Goal: Task Accomplishment & Management: Manage account settings

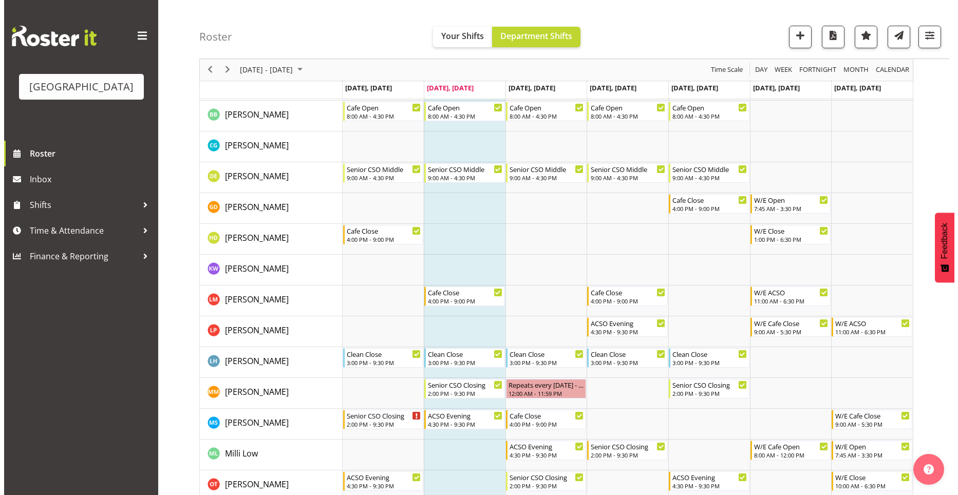
scroll to position [154, 0]
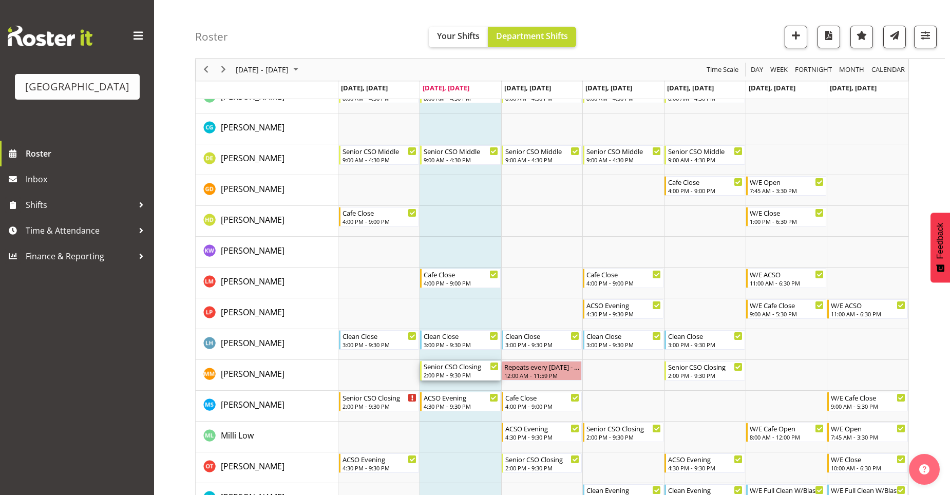
click at [458, 367] on div "Senior CSO Closing" at bounding box center [461, 366] width 75 height 10
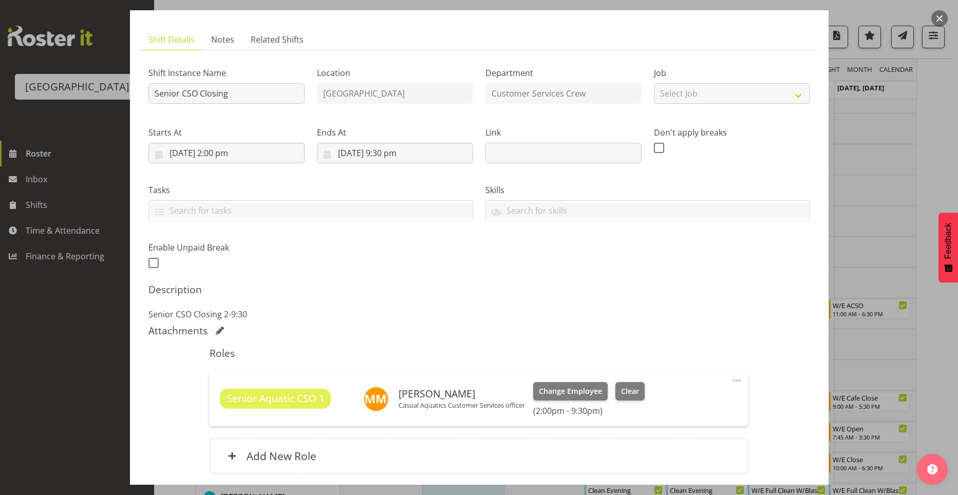
scroll to position [103, 0]
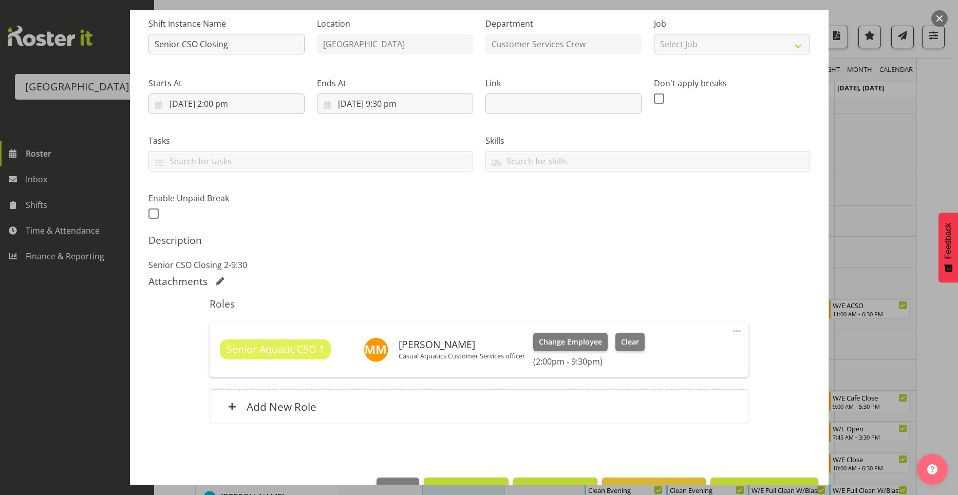
click at [731, 330] on span at bounding box center [737, 331] width 12 height 12
click at [699, 372] on link "Cover Role" at bounding box center [694, 372] width 99 height 18
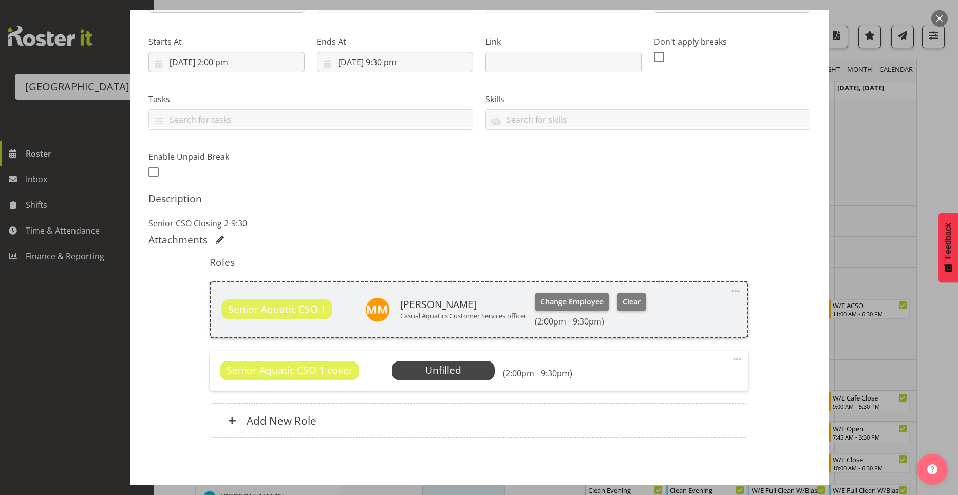
scroll to position [189, 0]
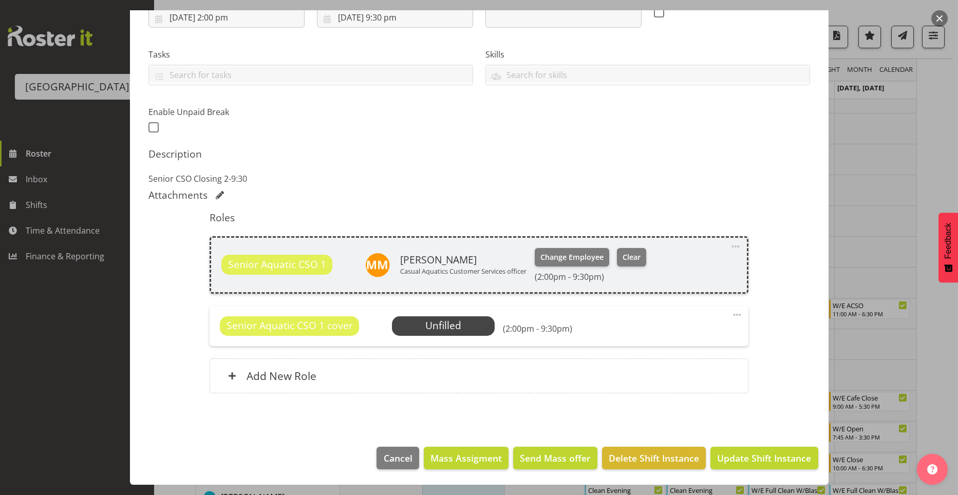
click at [731, 316] on span at bounding box center [737, 315] width 12 height 12
click at [581, 319] on div "Senior Aquatic CSO 1 cover Unfilled Select Employee (2:00pm - 9:30pm)" at bounding box center [479, 326] width 518 height 20
click at [734, 313] on span at bounding box center [737, 315] width 12 height 12
click at [679, 331] on link "Edit" at bounding box center [694, 337] width 99 height 18
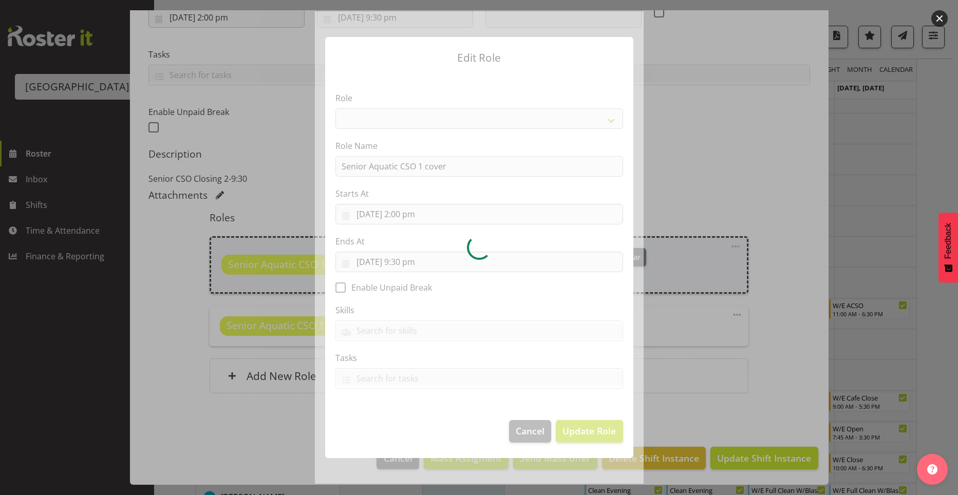
click at [409, 159] on div at bounding box center [479, 247] width 329 height 472
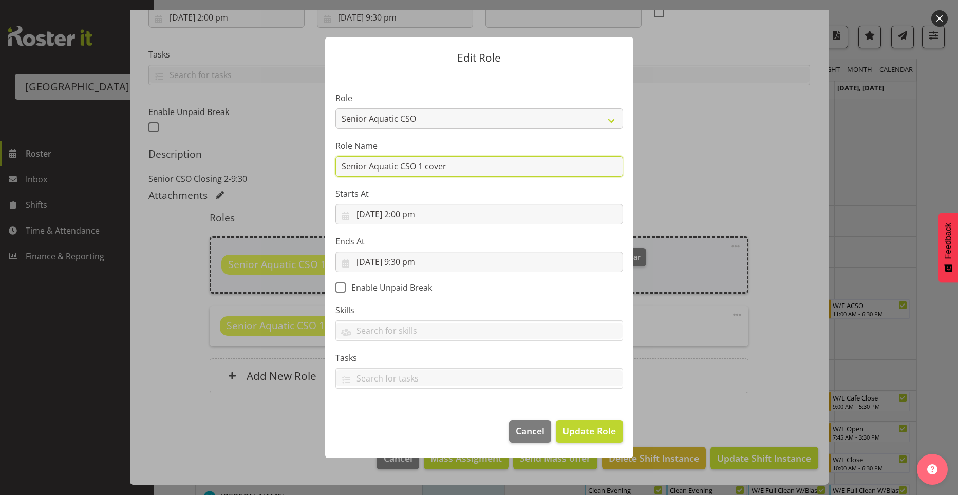
click at [437, 165] on input "Senior Aquatic CSO 1 cover" at bounding box center [479, 166] width 288 height 21
click at [616, 117] on select "Aquatic Customer Services Officer Cleaner - Splash Palace Facilties Maintenance…" at bounding box center [479, 118] width 288 height 21
select select "1489"
click at [335, 108] on select "Aquatic Customer Services Officer Cleaner - Splash Palace Facilties Maintenance…" at bounding box center [479, 118] width 288 height 21
click at [593, 439] on button "Update Role" at bounding box center [589, 431] width 67 height 23
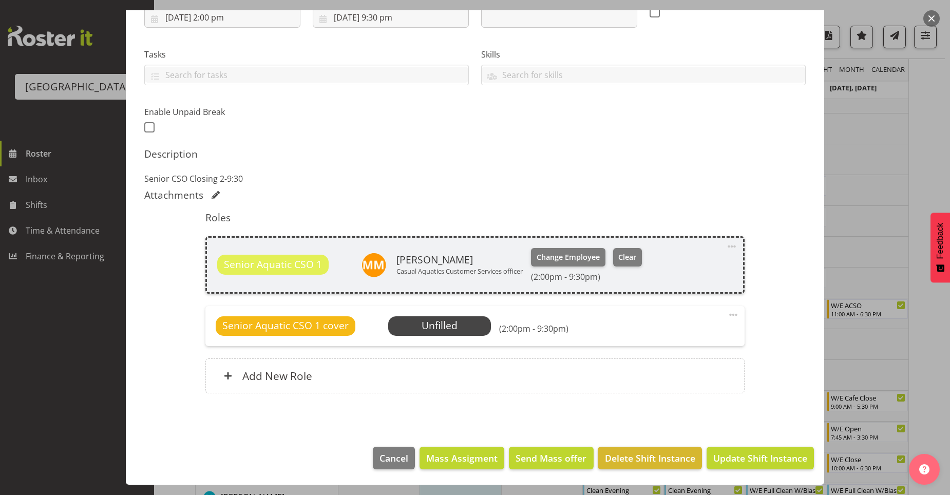
click at [553, 321] on div "(2:00pm - 9:30pm)" at bounding box center [533, 325] width 69 height 15
click at [370, 332] on div "Senior Aquatic CSO 1 cover Unfilled Select Employee (2:00pm - 9:30pm)" at bounding box center [475, 326] width 518 height 20
click at [550, 459] on span "Send Mass offer" at bounding box center [551, 457] width 71 height 13
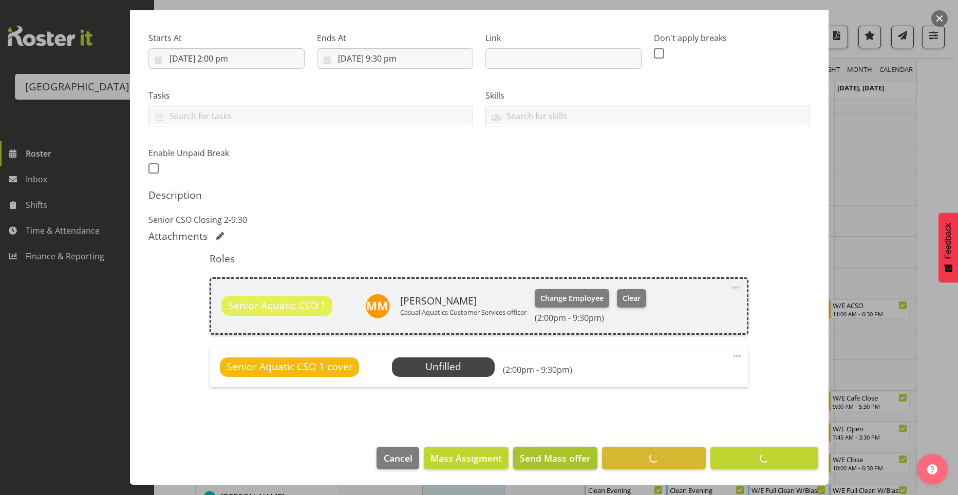
scroll to position [148, 0]
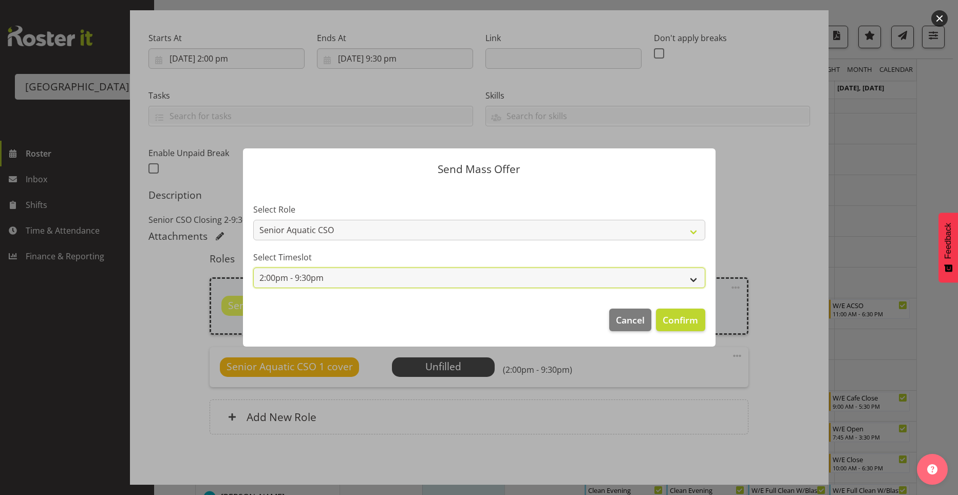
click at [352, 274] on select "2:00pm - 9:30pm" at bounding box center [479, 278] width 452 height 21
click at [694, 280] on select "2:00pm - 9:30pm" at bounding box center [479, 278] width 452 height 21
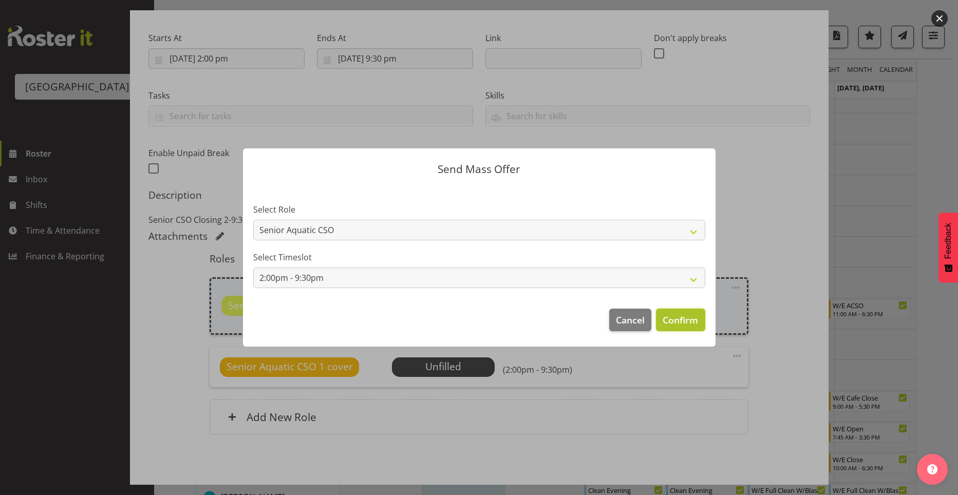
click at [684, 319] on span "Confirm" at bounding box center [680, 319] width 35 height 13
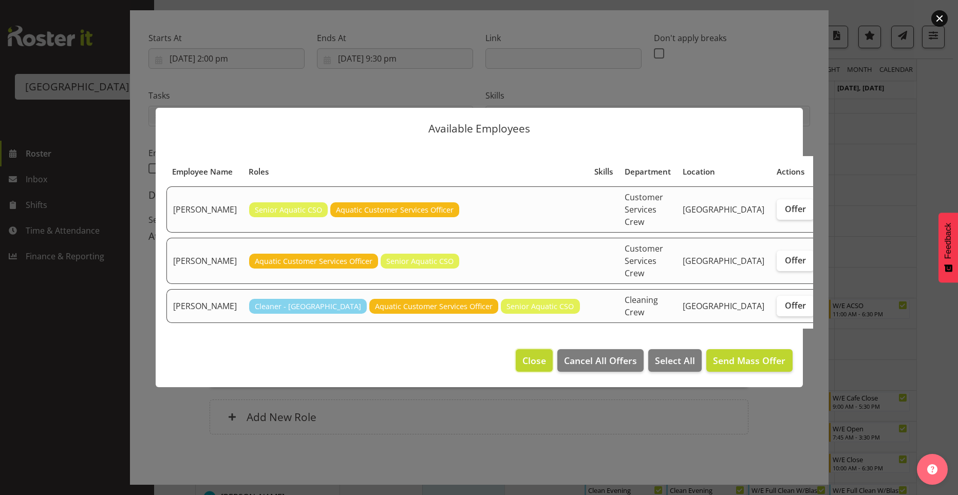
click at [535, 354] on span "Close" at bounding box center [534, 360] width 24 height 13
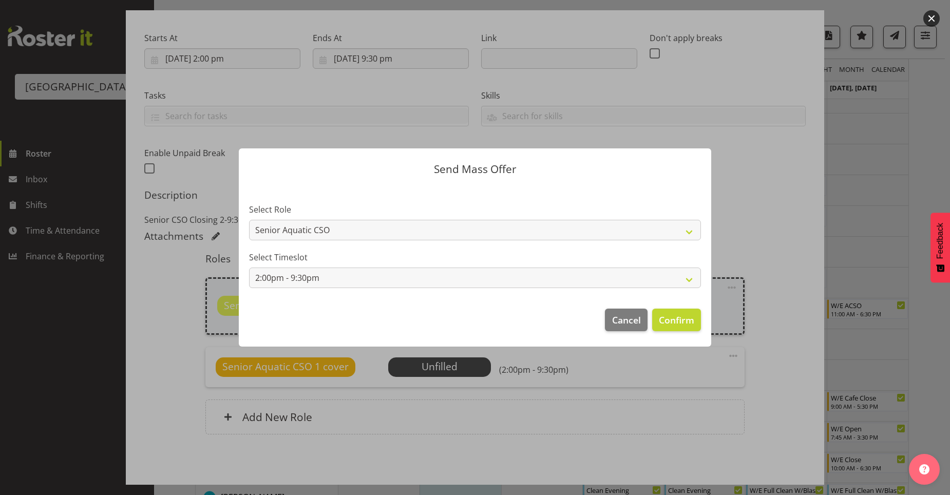
click at [614, 369] on div "Send Mass Offer Select Role Senior Aquatic CSO Aquatic Customer Services Office…" at bounding box center [475, 248] width 493 height 250
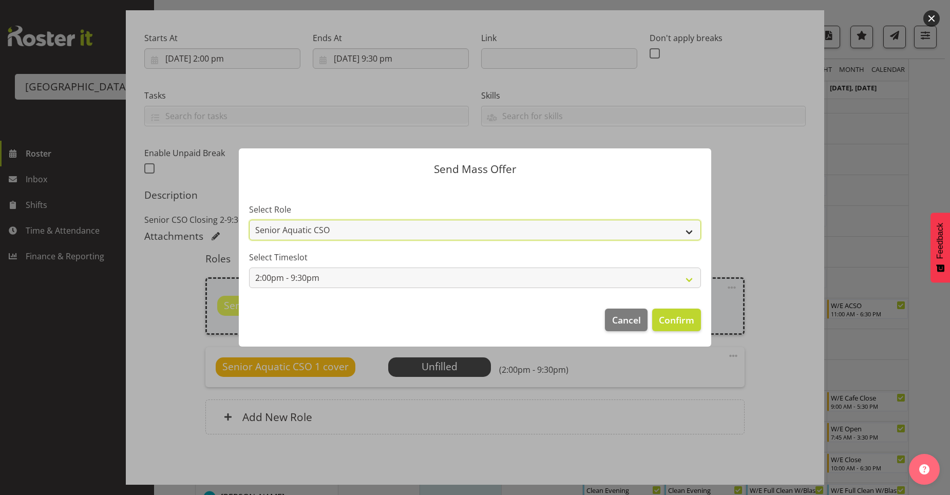
click at [677, 232] on select "Senior Aquatic CSO Aquatic Customer Services Officer" at bounding box center [475, 230] width 452 height 21
select select "1489"
click at [249, 220] on select "Senior Aquatic CSO Aquatic Customer Services Officer" at bounding box center [475, 230] width 452 height 21
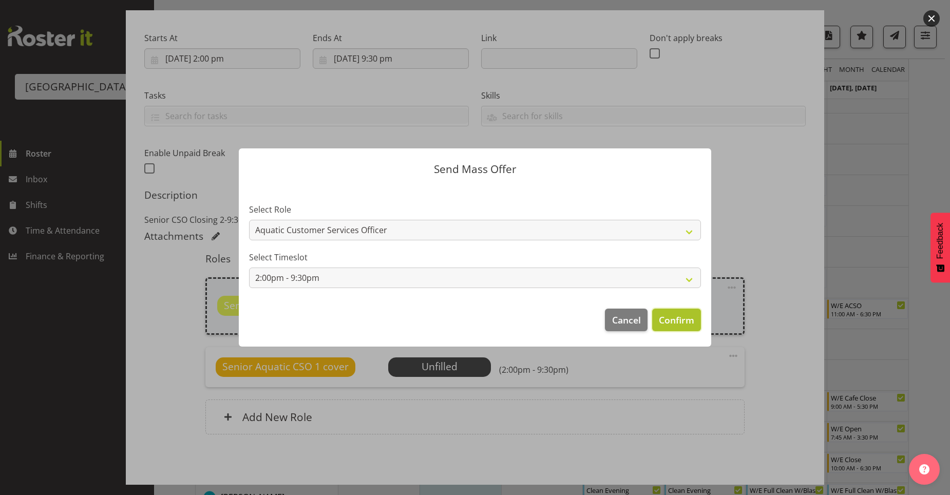
click at [674, 314] on span "Confirm" at bounding box center [676, 319] width 35 height 13
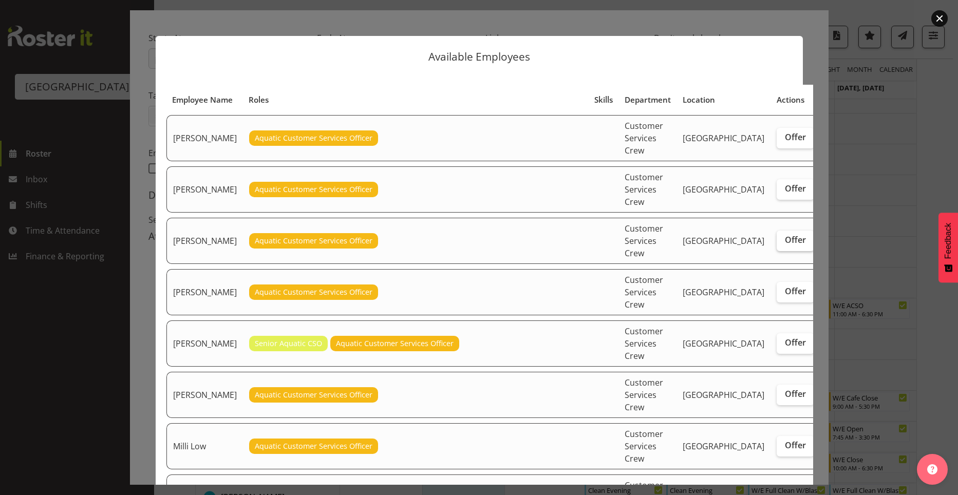
click at [777, 231] on label "Offer" at bounding box center [795, 241] width 37 height 21
click at [777, 237] on input "Offer" at bounding box center [780, 240] width 7 height 7
checkbox input "true"
click at [785, 286] on span "Offer" at bounding box center [795, 291] width 21 height 10
click at [777, 288] on input "Offer" at bounding box center [780, 291] width 7 height 7
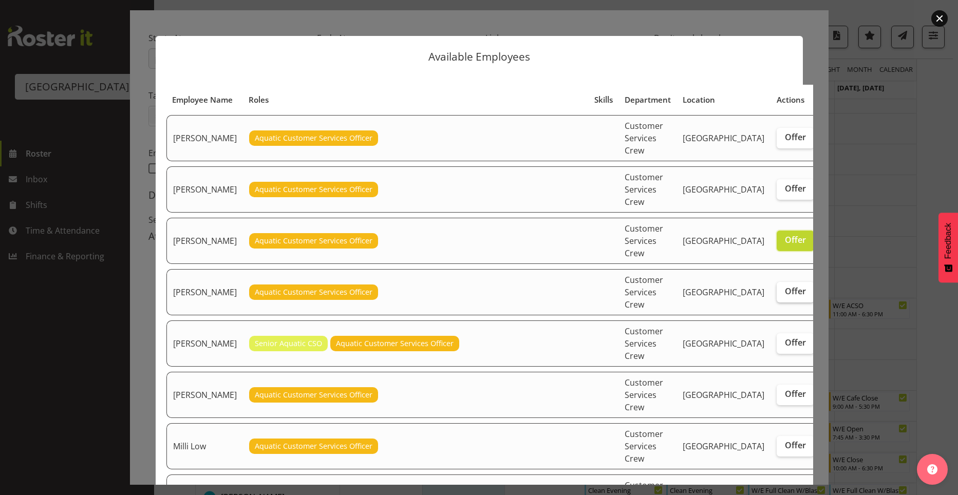
checkbox input "true"
click at [777, 385] on label "Offer" at bounding box center [795, 395] width 37 height 21
click at [777, 391] on input "Offer" at bounding box center [780, 394] width 7 height 7
checkbox input "true"
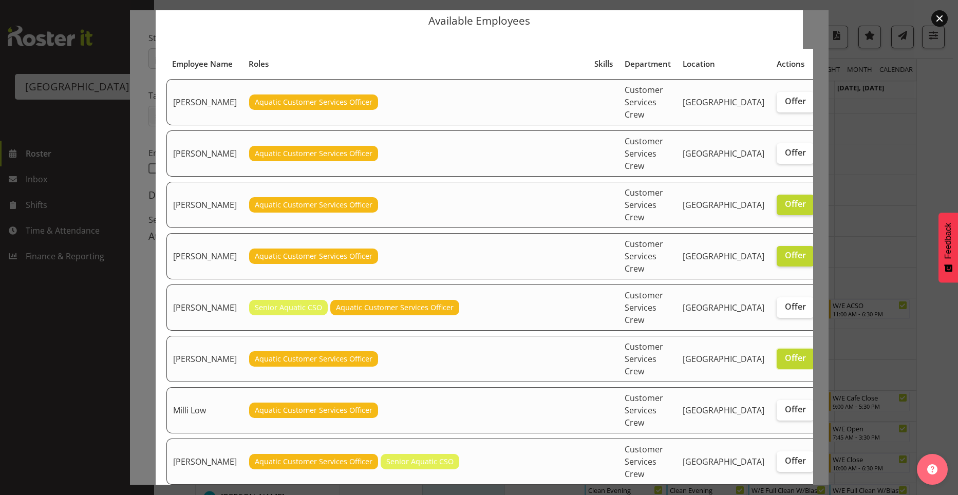
scroll to position [51, 0]
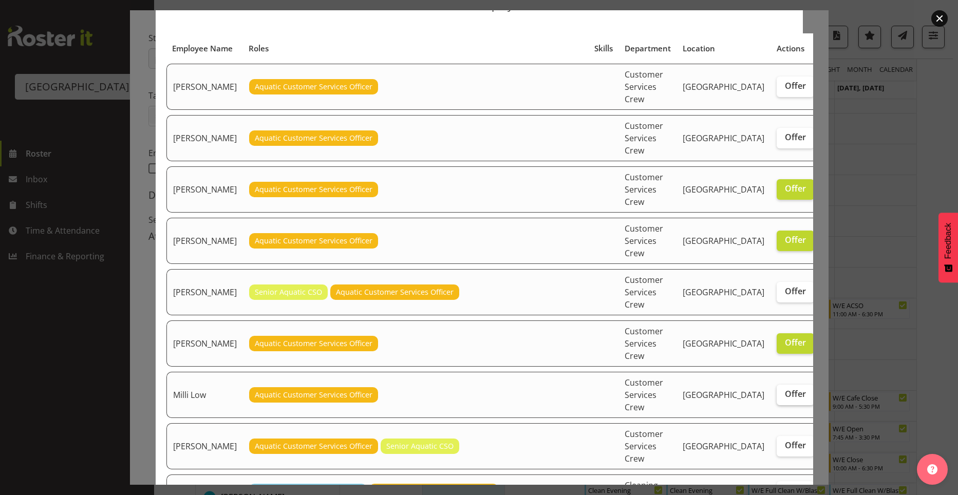
click at [777, 385] on label "Offer" at bounding box center [795, 395] width 37 height 21
click at [777, 391] on input "Offer" at bounding box center [780, 394] width 7 height 7
checkbox input "true"
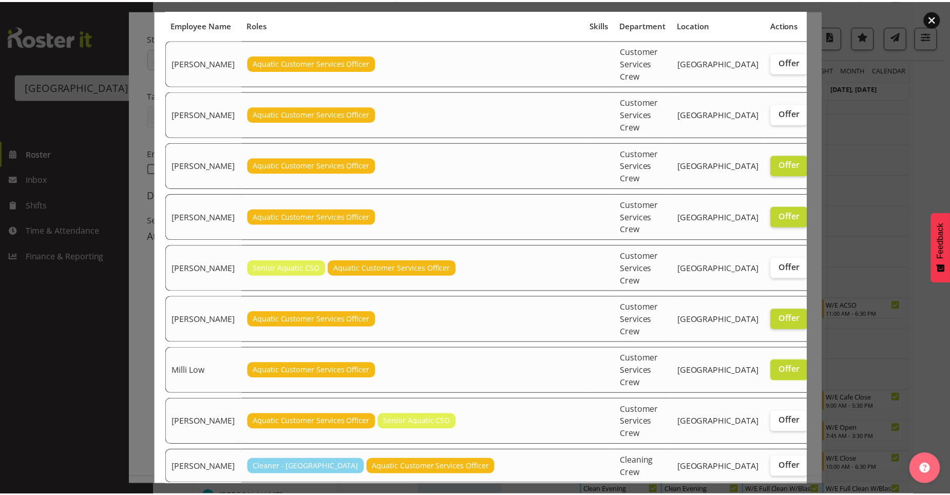
scroll to position [91, 0]
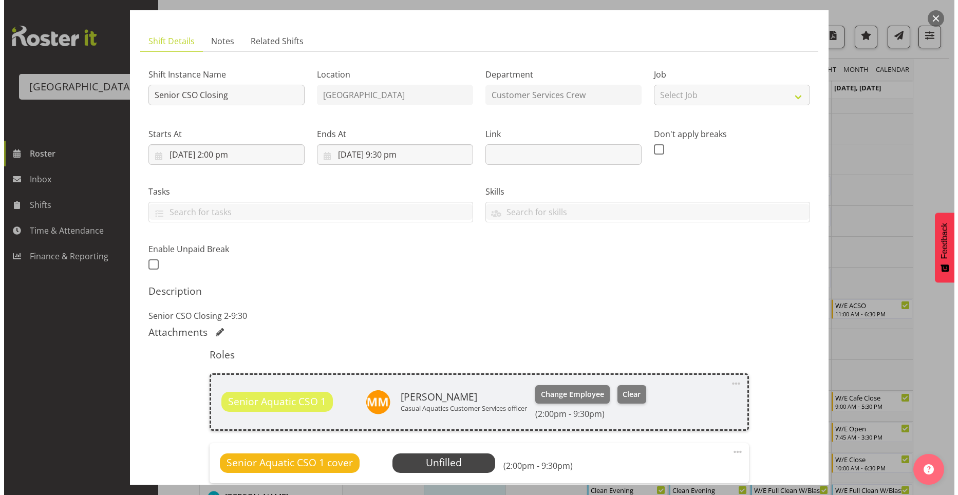
scroll to position [189, 0]
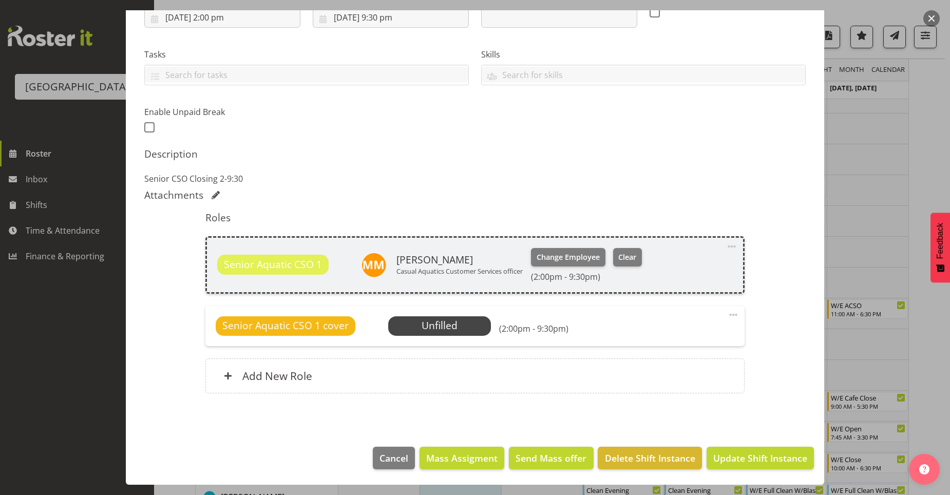
click at [727, 315] on span at bounding box center [733, 315] width 12 height 12
click at [641, 335] on link "Edit" at bounding box center [690, 337] width 99 height 18
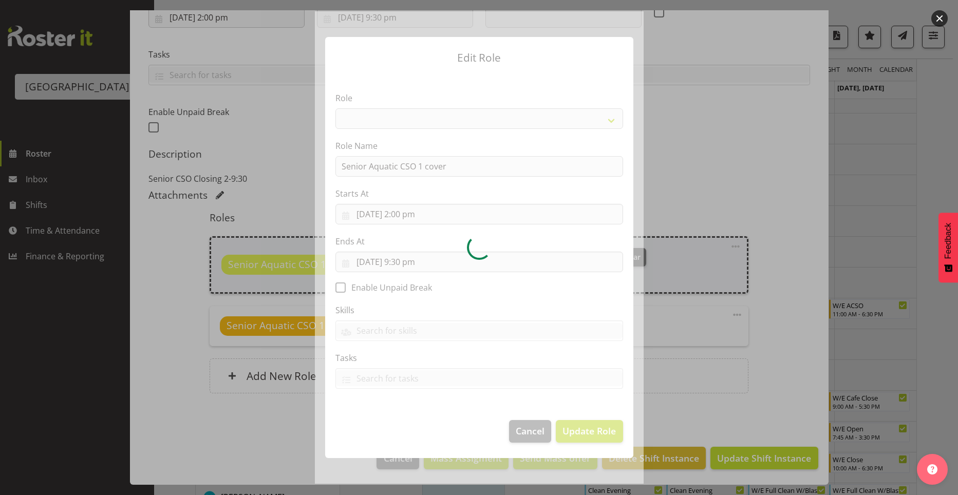
select select
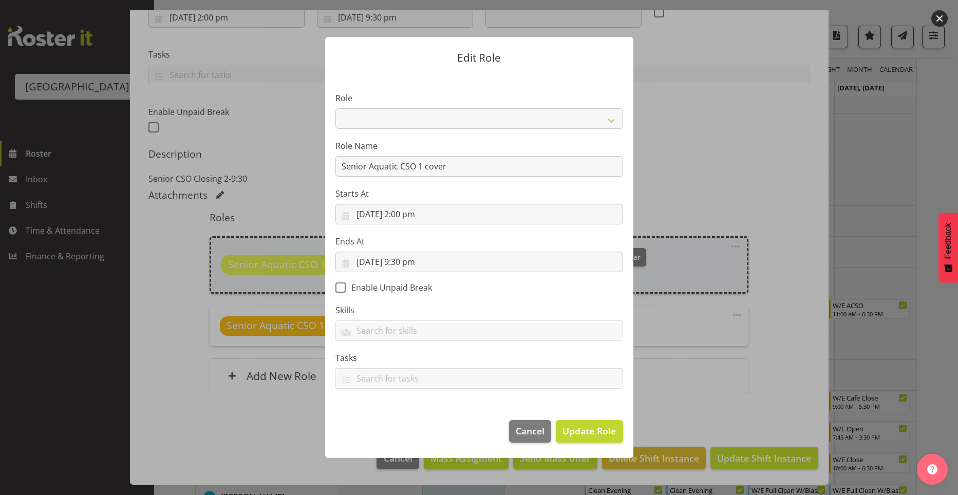
click at [729, 251] on div at bounding box center [479, 247] width 958 height 495
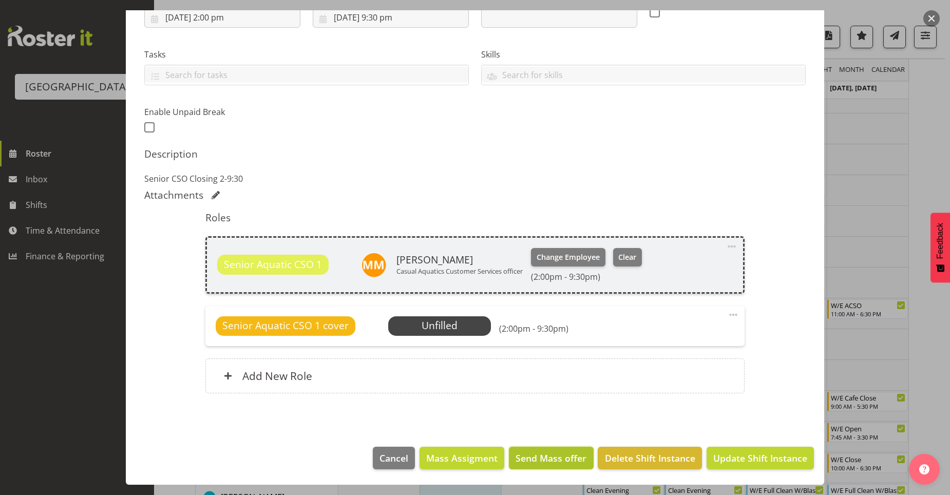
click at [535, 468] on button "Send Mass offer" at bounding box center [551, 458] width 84 height 23
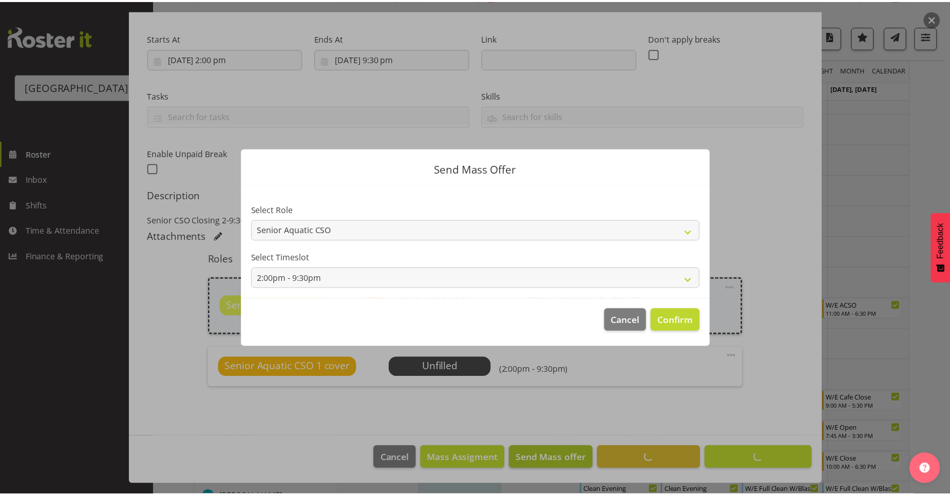
scroll to position [148, 0]
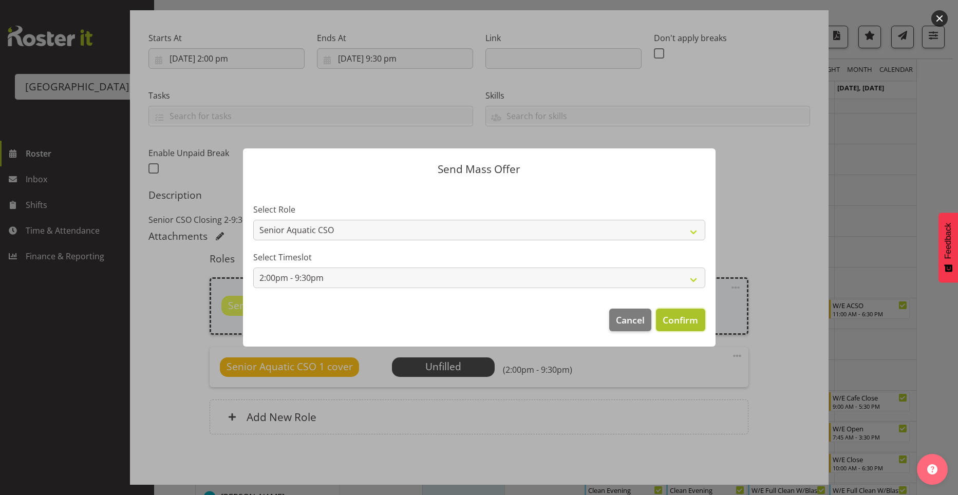
click at [676, 324] on span "Confirm" at bounding box center [680, 319] width 35 height 13
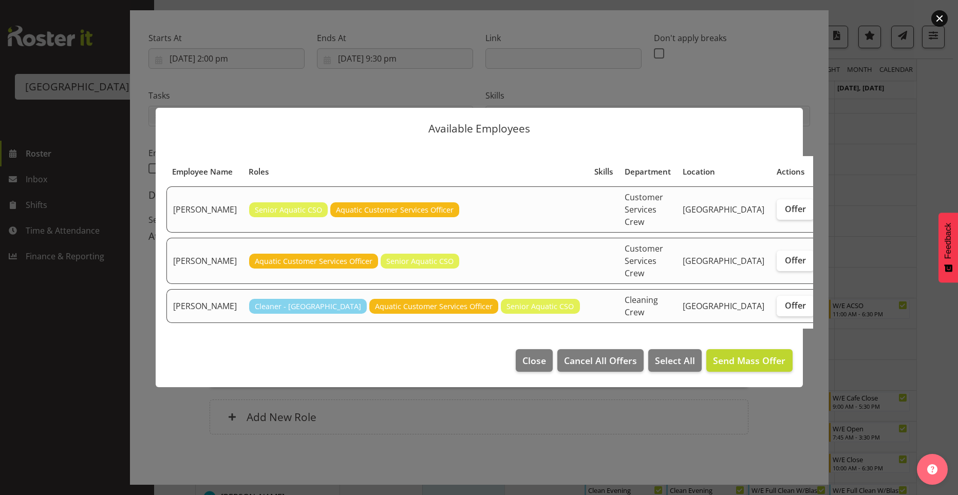
click at [486, 445] on div at bounding box center [479, 247] width 958 height 495
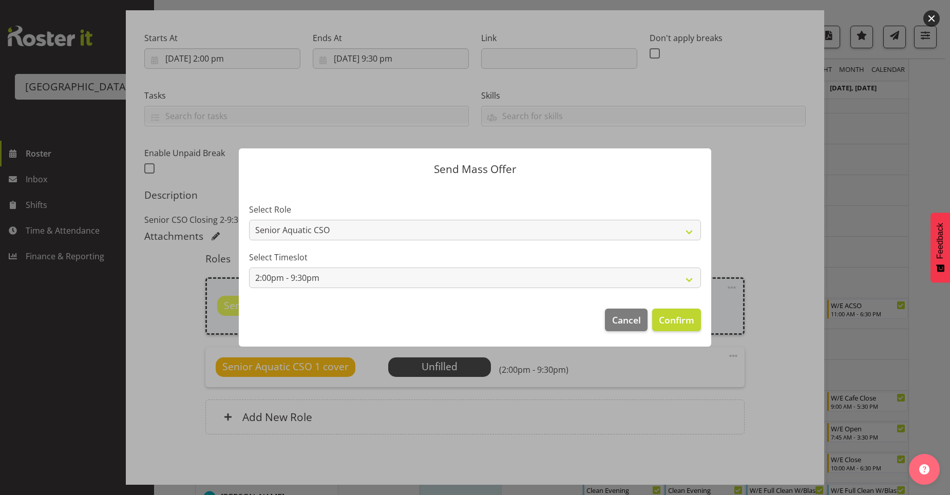
click at [573, 419] on div at bounding box center [475, 247] width 950 height 495
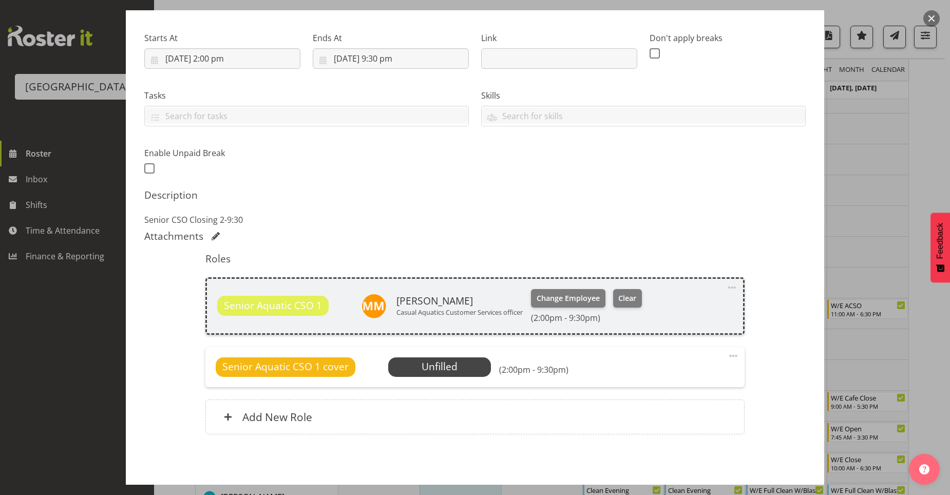
click at [901, 155] on div at bounding box center [475, 247] width 950 height 495
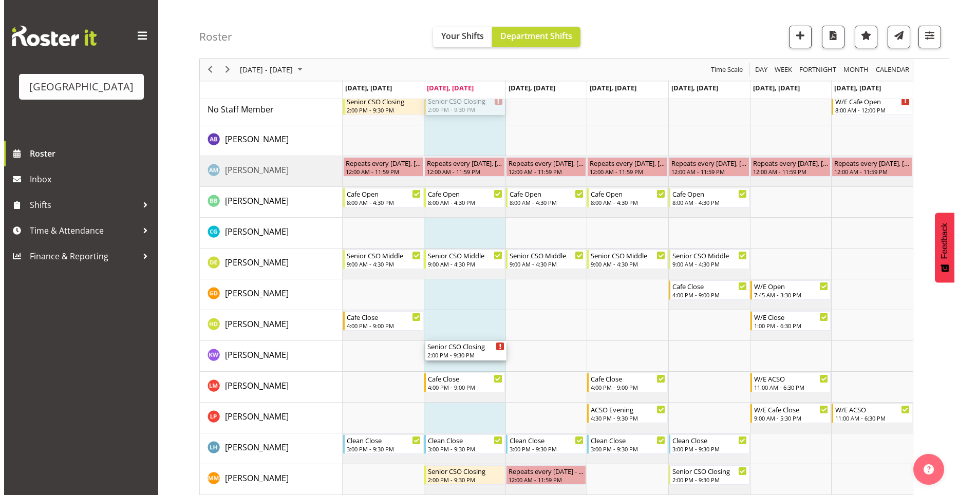
scroll to position [154, 0]
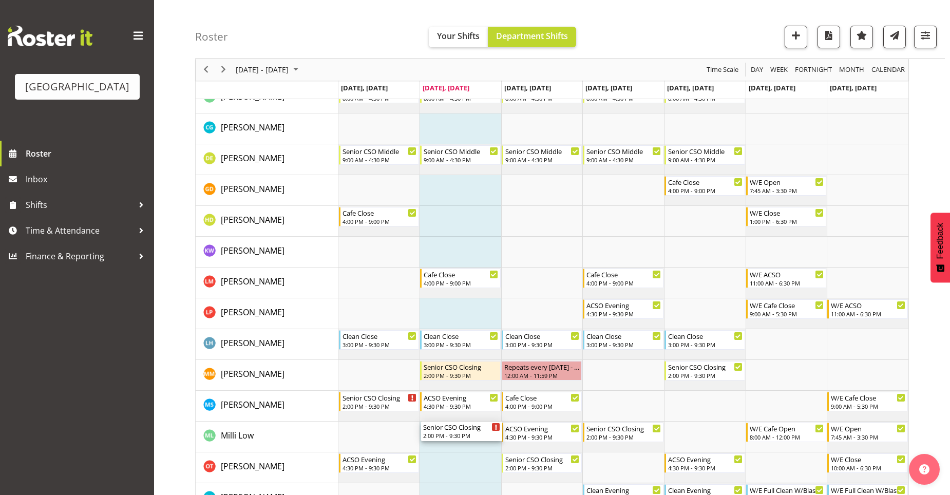
drag, startPoint x: 460, startPoint y: 204, endPoint x: 447, endPoint y: 442, distance: 238.6
click at [447, 442] on div "Senior CSO Closing 2:00 PM - 9:30 PM Senior CSO Closing 2:00 PM - 9:30 PM W/E C…" at bounding box center [623, 323] width 570 height 667
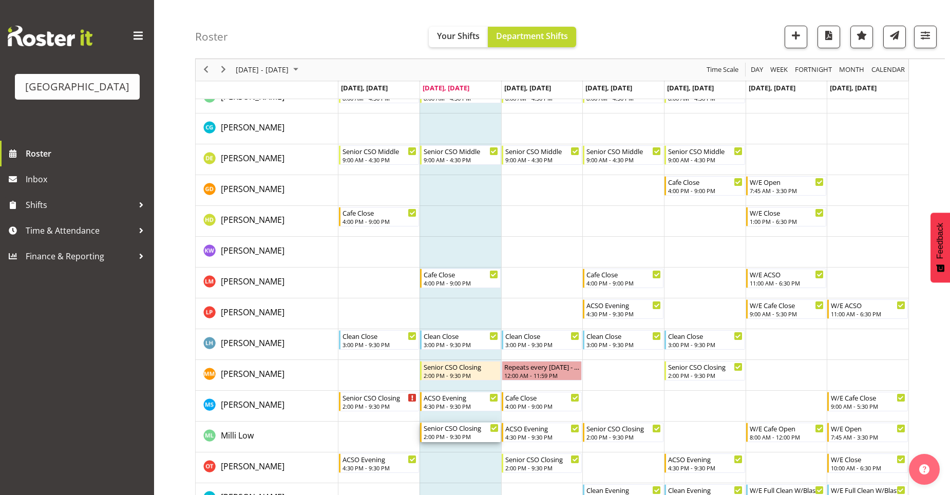
click at [460, 430] on div "Senior CSO Closing" at bounding box center [461, 428] width 75 height 10
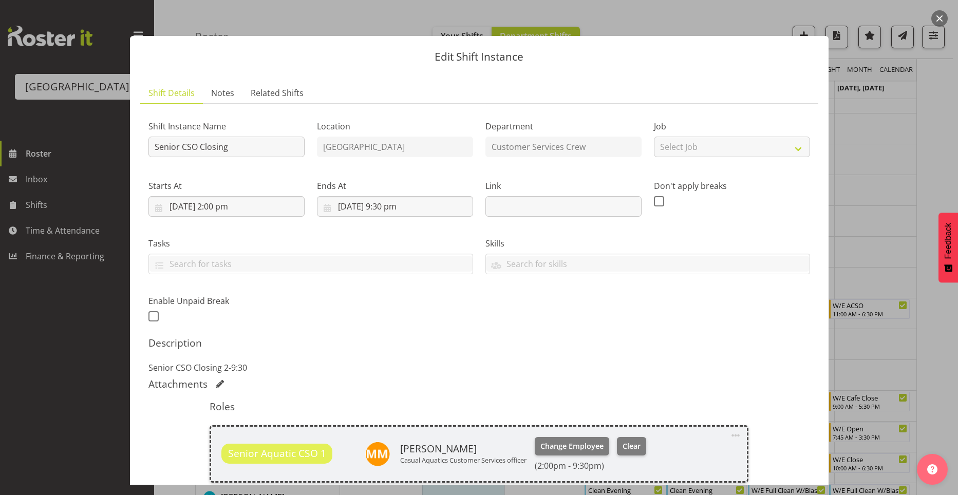
scroll to position [203, 0]
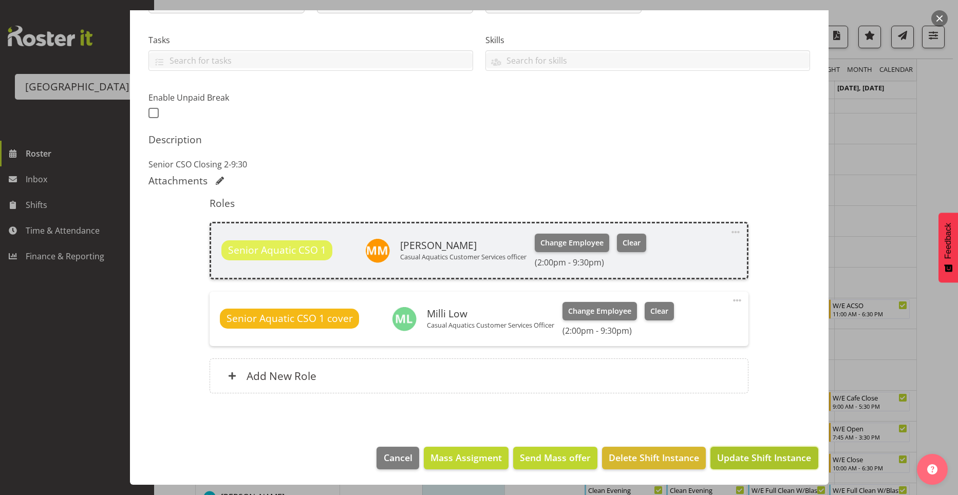
click at [758, 462] on span "Update Shift Instance" at bounding box center [764, 457] width 94 height 13
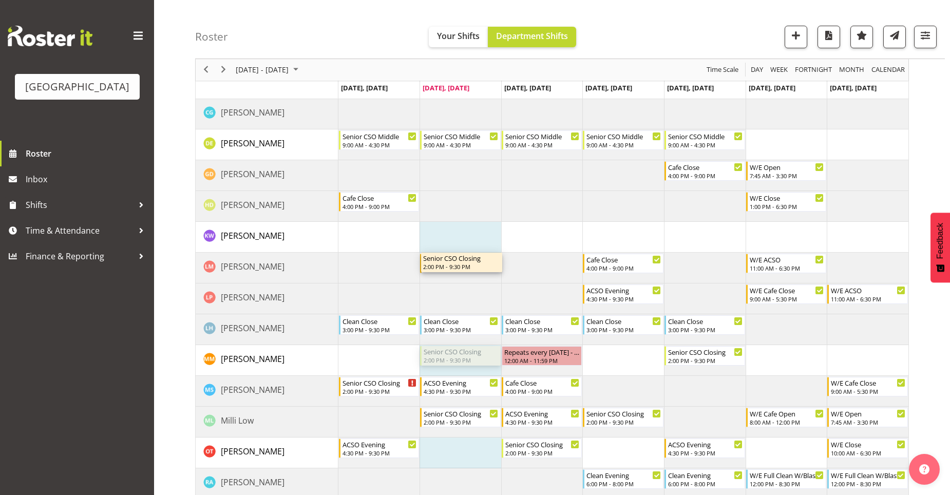
scroll to position [51, 0]
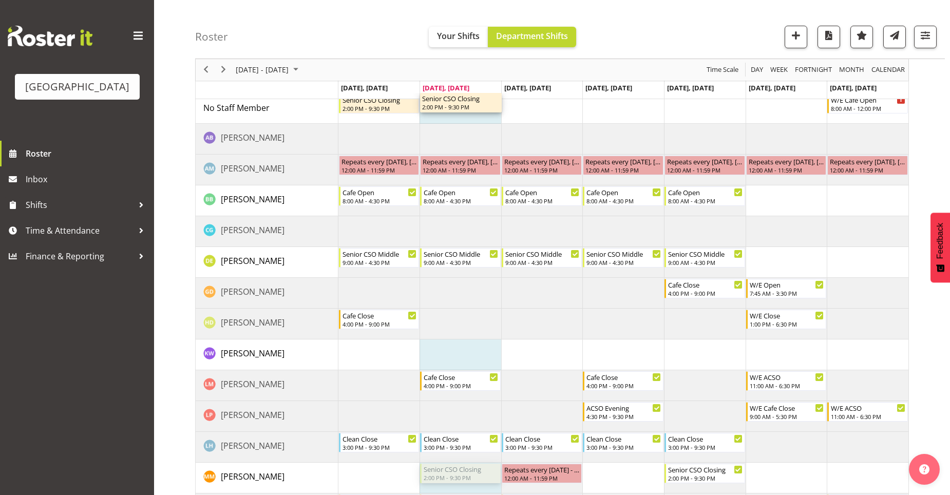
drag, startPoint x: 473, startPoint y: 267, endPoint x: 470, endPoint y: 101, distance: 166.4
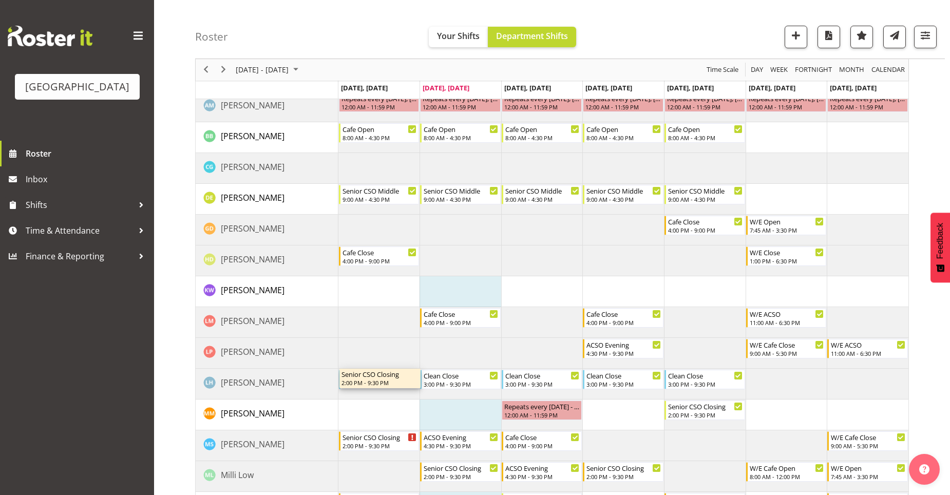
scroll to position [154, 0]
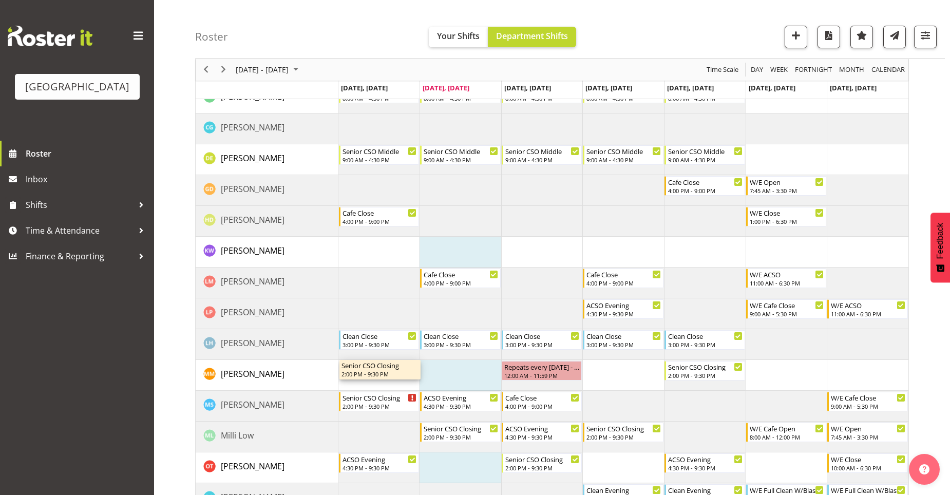
drag, startPoint x: 408, startPoint y: 107, endPoint x: 394, endPoint y: 374, distance: 268.0
drag, startPoint x: 443, startPoint y: 153, endPoint x: 481, endPoint y: 373, distance: 223.1
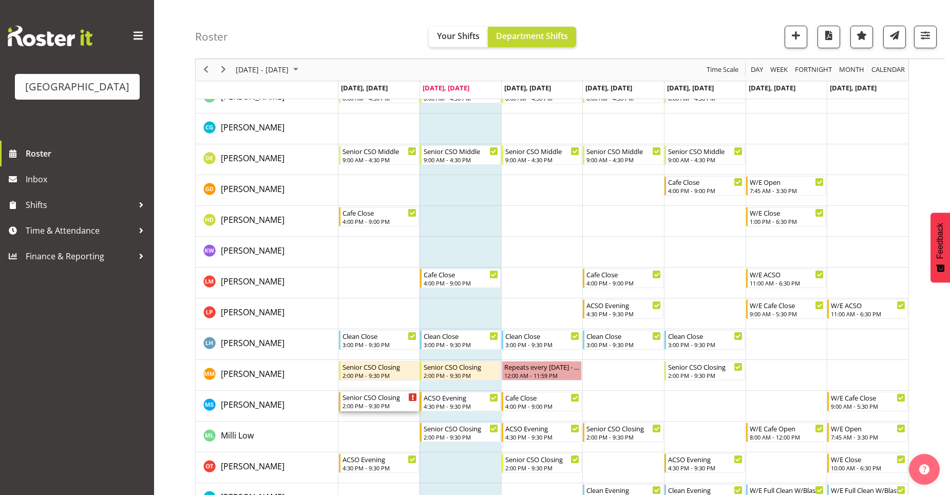
click at [404, 404] on div "2:00 PM - 9:30 PM" at bounding box center [380, 406] width 75 height 8
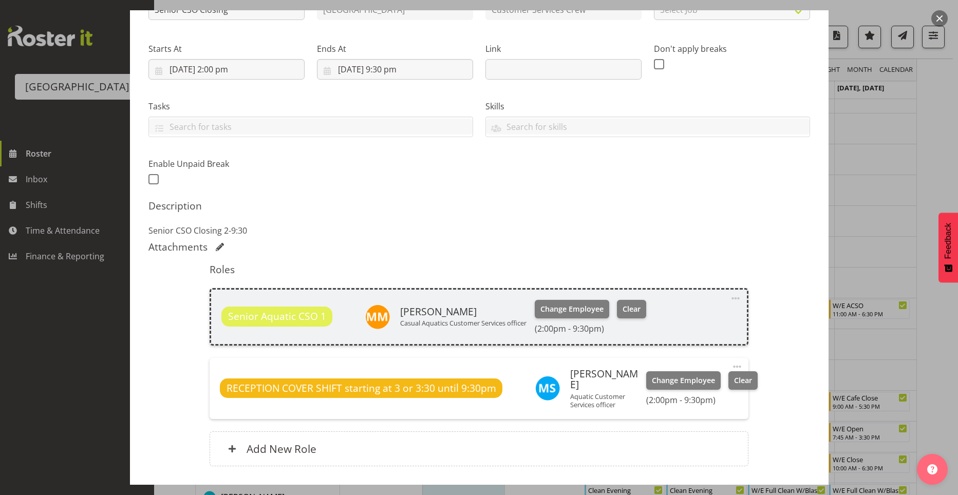
scroll to position [210, 0]
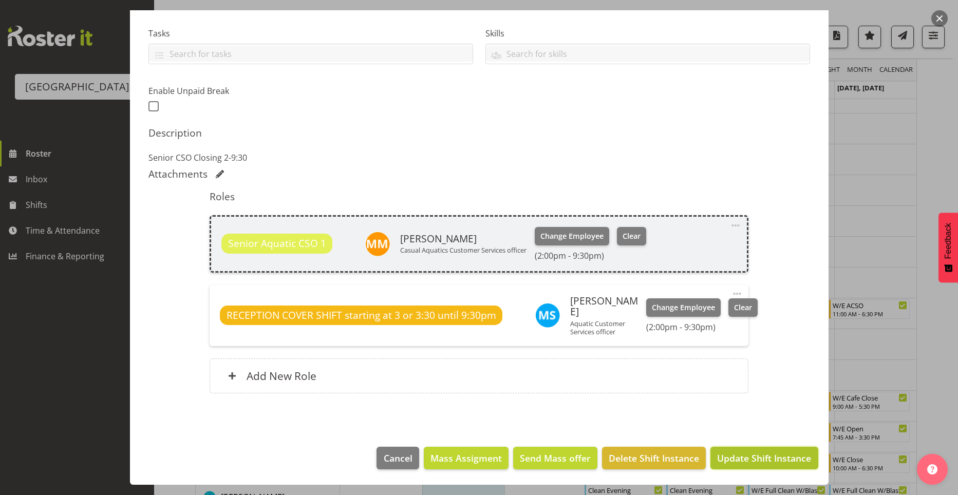
click at [789, 457] on span "Update Shift Instance" at bounding box center [764, 457] width 94 height 13
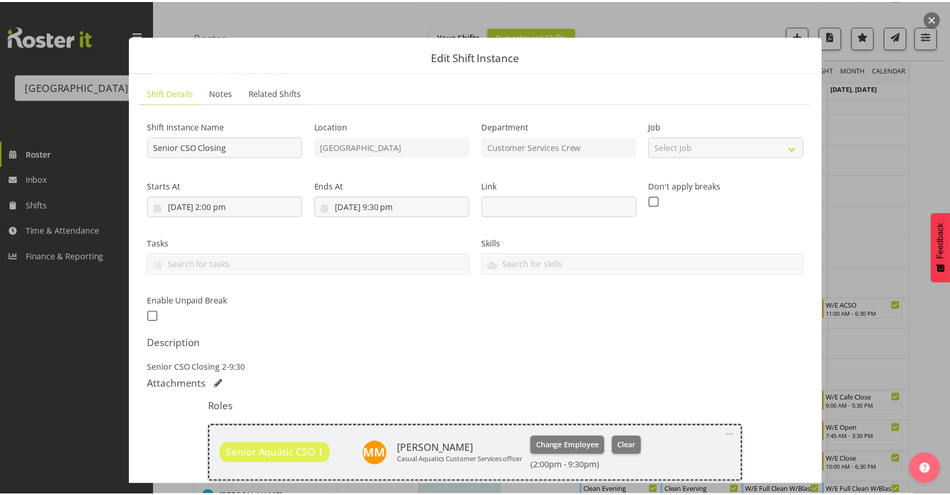
scroll to position [169, 0]
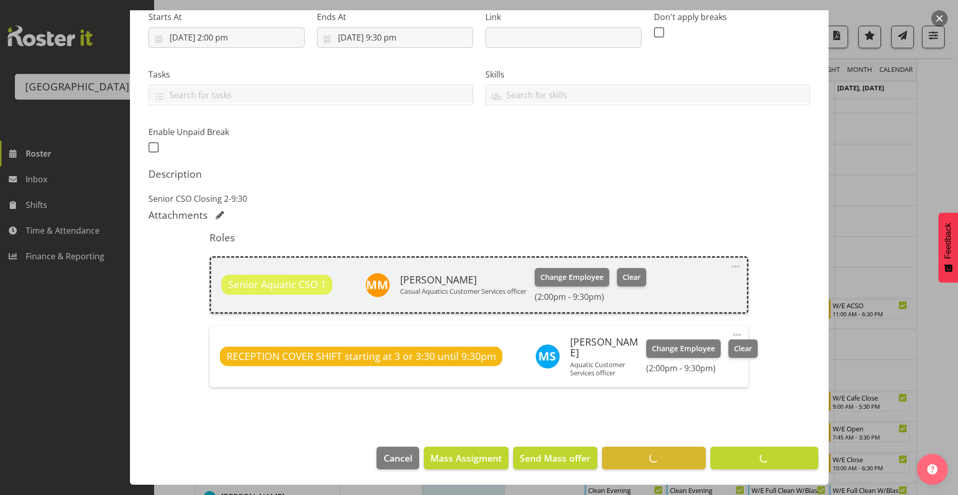
click at [870, 276] on div at bounding box center [479, 247] width 958 height 495
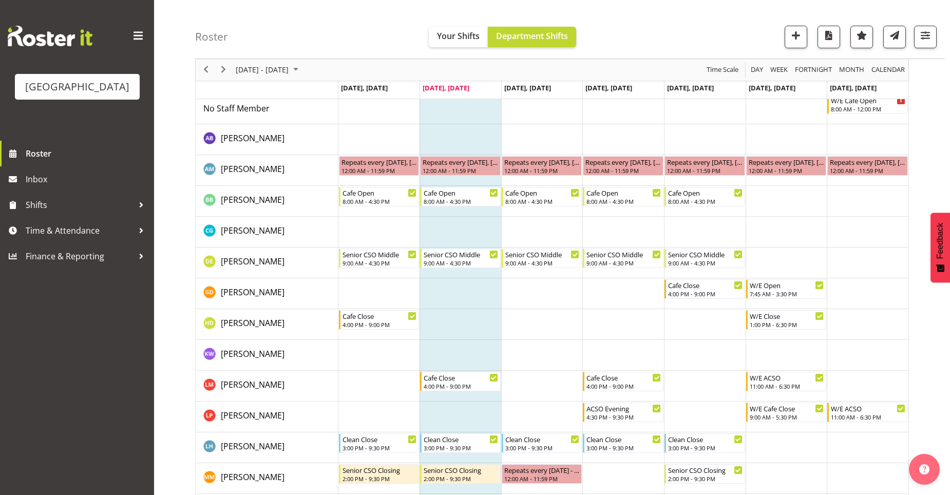
scroll to position [0, 0]
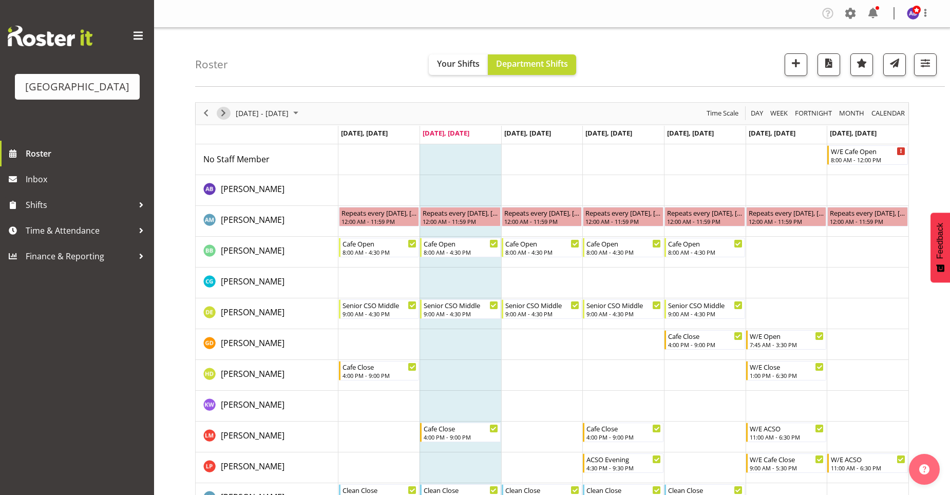
drag, startPoint x: 220, startPoint y: 108, endPoint x: 250, endPoint y: 116, distance: 30.3
click at [220, 108] on span "Next" at bounding box center [223, 113] width 12 height 13
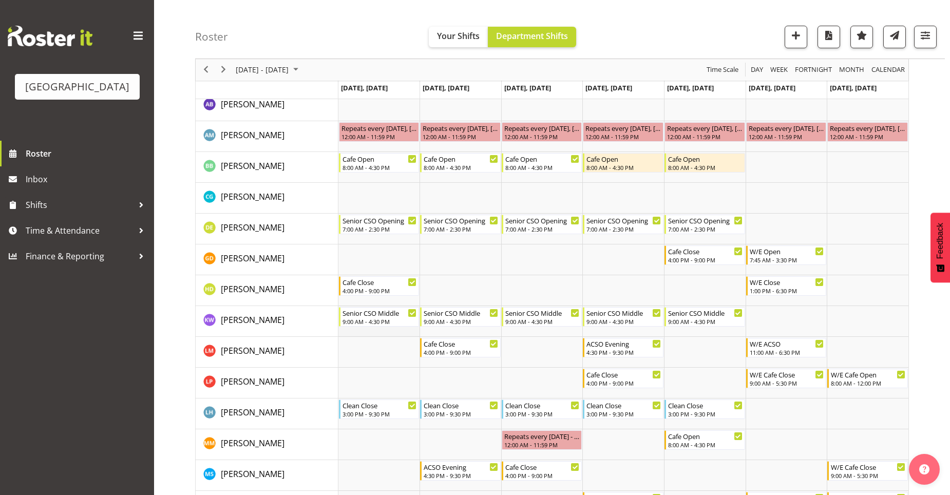
scroll to position [103, 0]
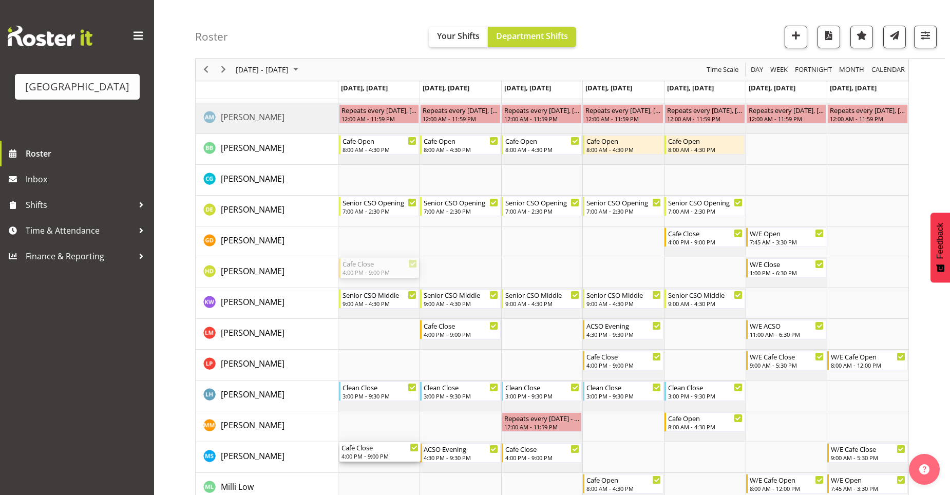
drag, startPoint x: 379, startPoint y: 269, endPoint x: 383, endPoint y: 454, distance: 185.5
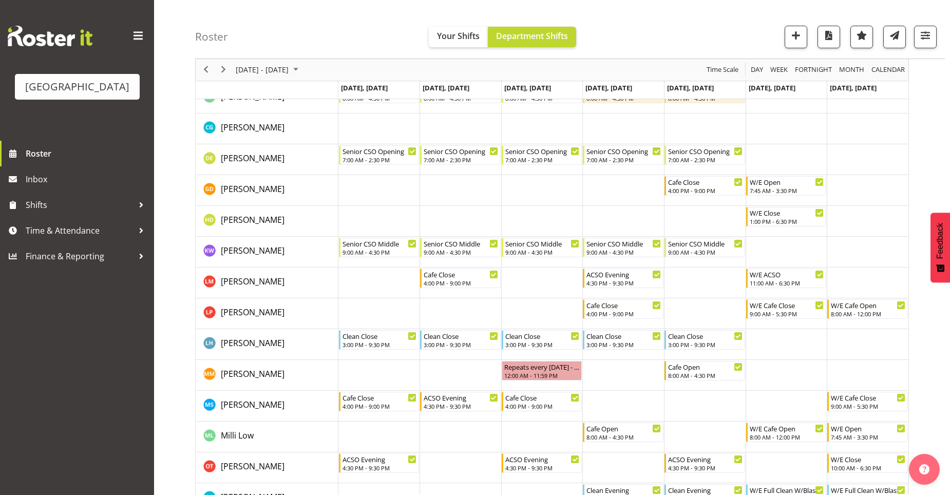
scroll to position [0, 0]
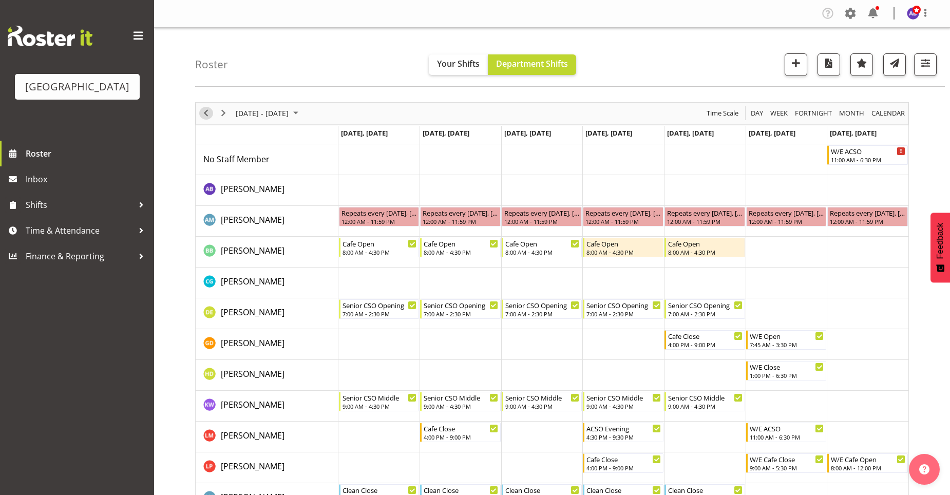
click at [210, 112] on span "Previous" at bounding box center [206, 113] width 12 height 13
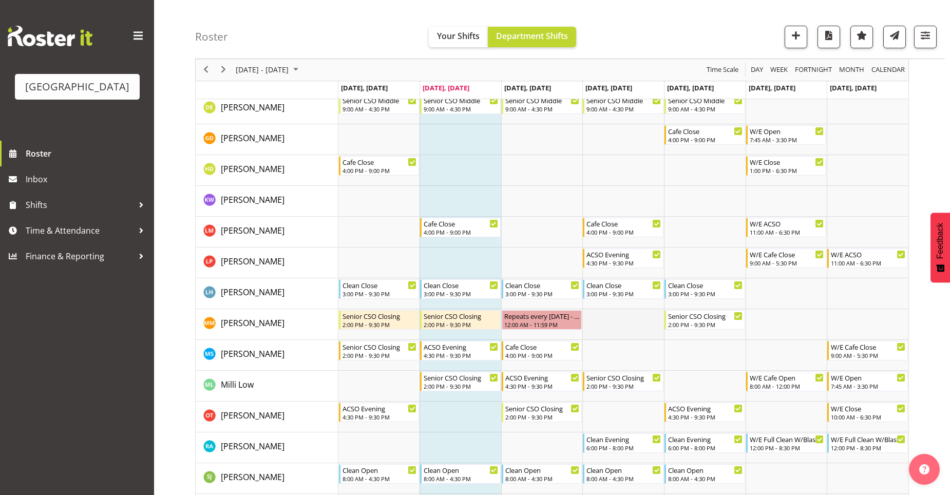
scroll to position [205, 0]
click at [305, 225] on div "[PERSON_NAME]" at bounding box center [270, 231] width 135 height 15
click at [80, 213] on span "Shifts" at bounding box center [80, 204] width 108 height 15
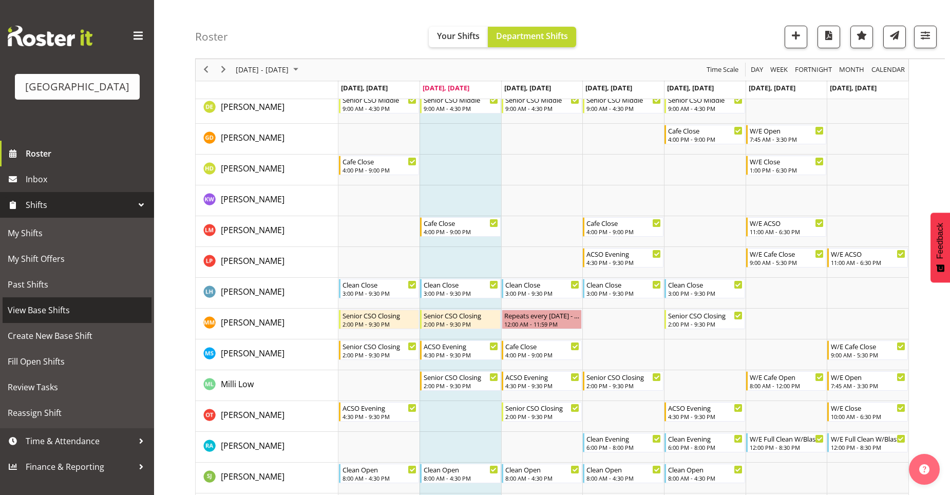
click at [56, 312] on span "View Base Shifts" at bounding box center [77, 310] width 139 height 15
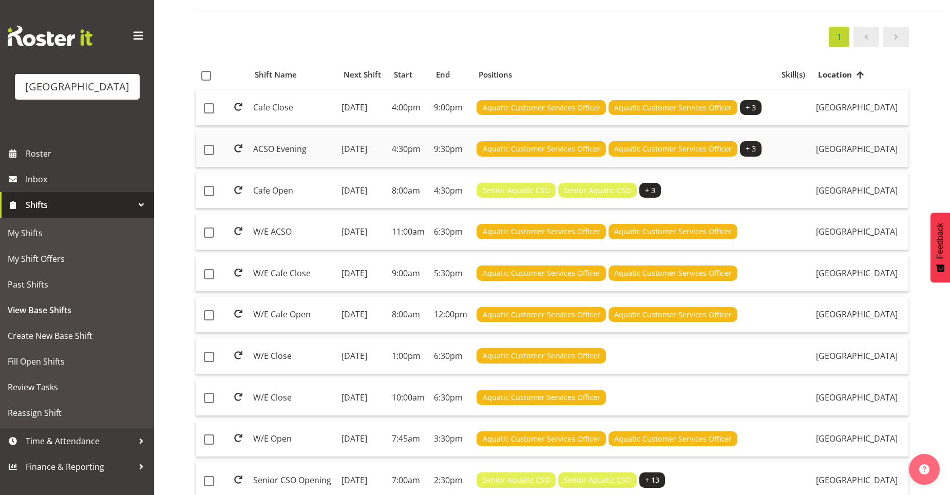
scroll to position [103, 0]
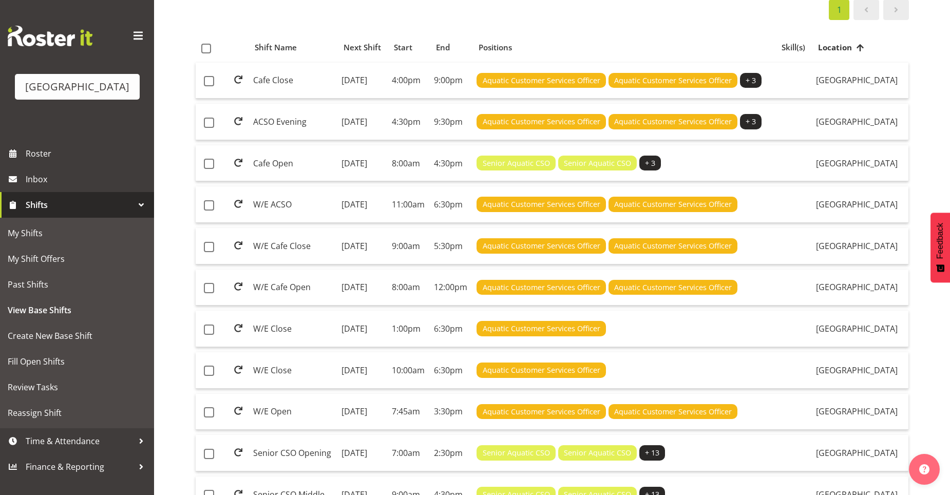
drag, startPoint x: 535, startPoint y: 213, endPoint x: 181, endPoint y: 146, distance: 360.0
click at [181, 146] on div "View Shifts Search All Locations [GEOGRAPHIC_DATA] All Departments Cleaning Cre…" at bounding box center [552, 346] width 796 height 843
